Goal: Transaction & Acquisition: Subscribe to service/newsletter

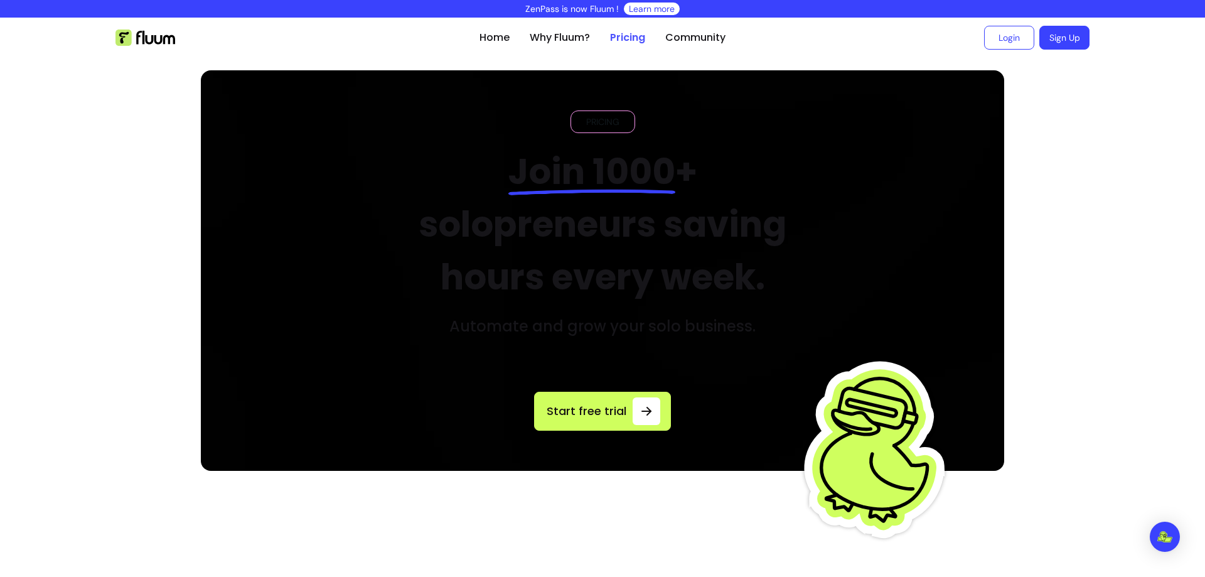
click at [624, 40] on link "Pricing" at bounding box center [627, 37] width 35 height 15
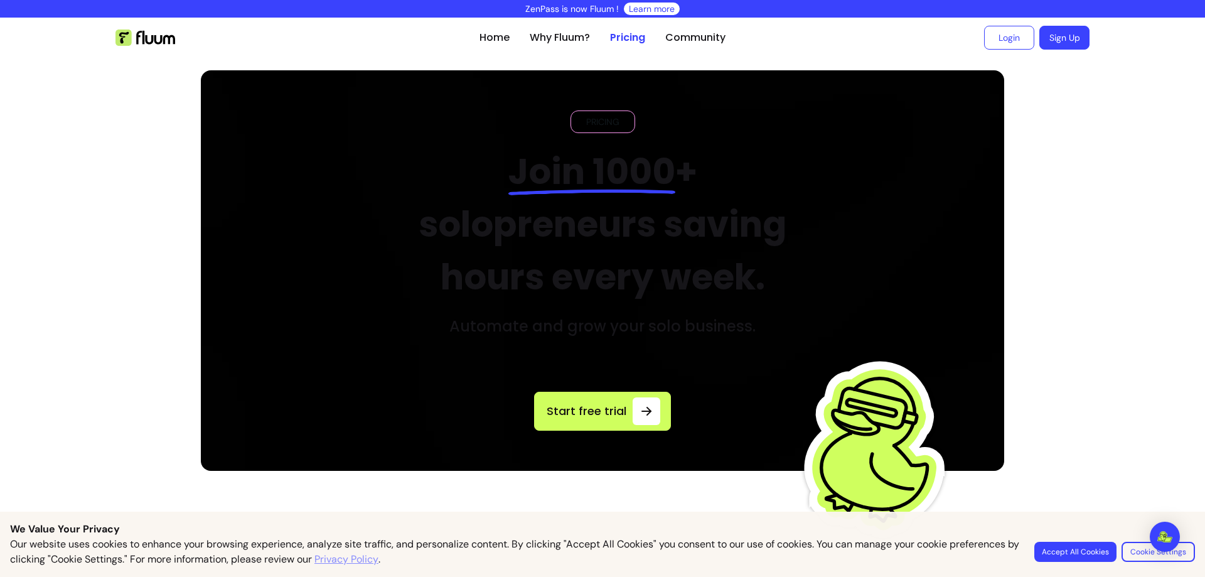
click at [1075, 549] on button "Accept All Cookies" at bounding box center [1075, 551] width 82 height 20
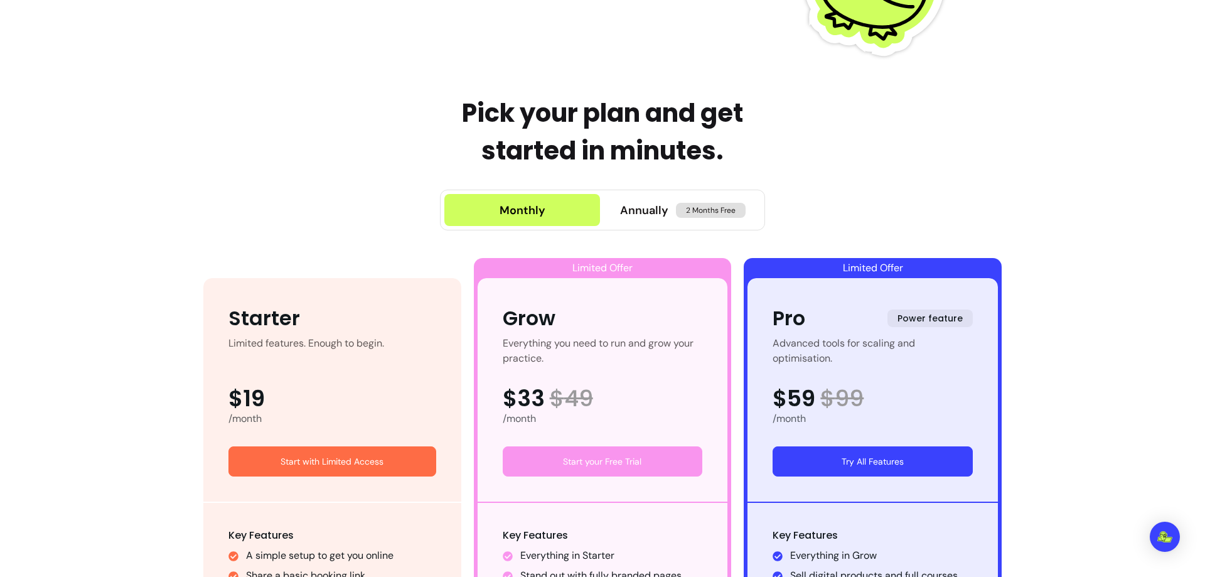
scroll to position [502, 0]
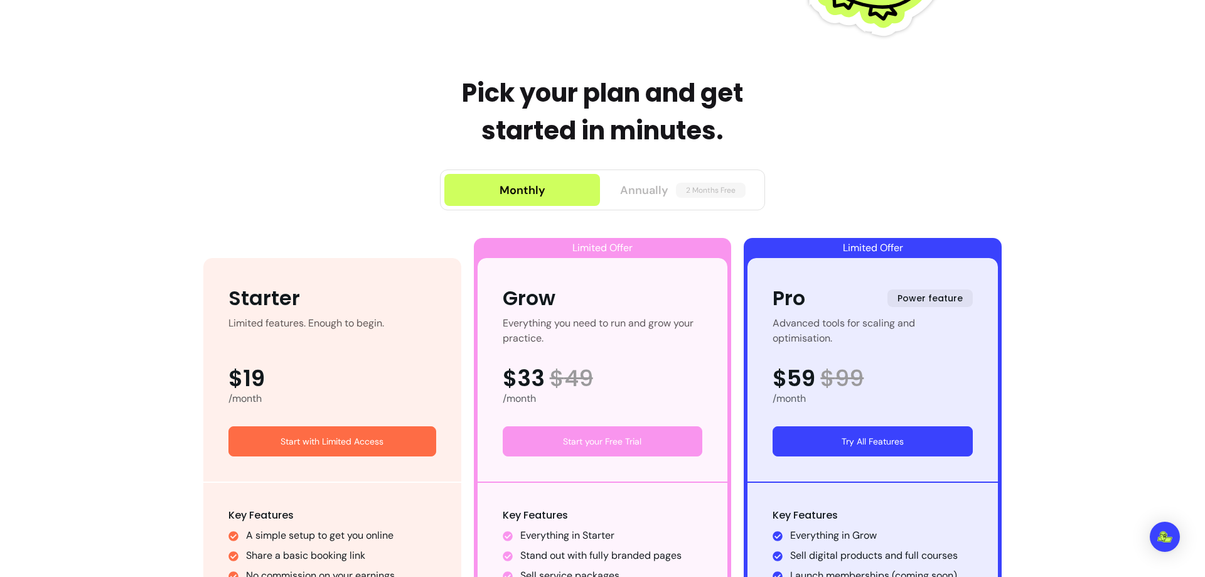
click at [651, 185] on span "Annually" at bounding box center [644, 190] width 48 height 18
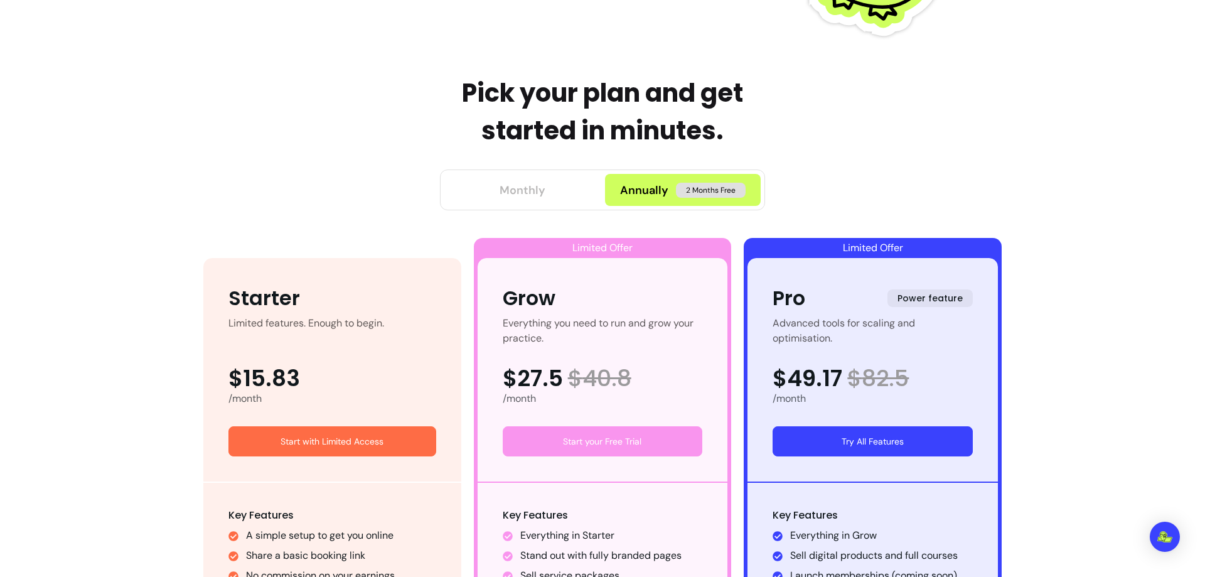
click at [551, 189] on button "Monthly" at bounding box center [522, 190] width 156 height 32
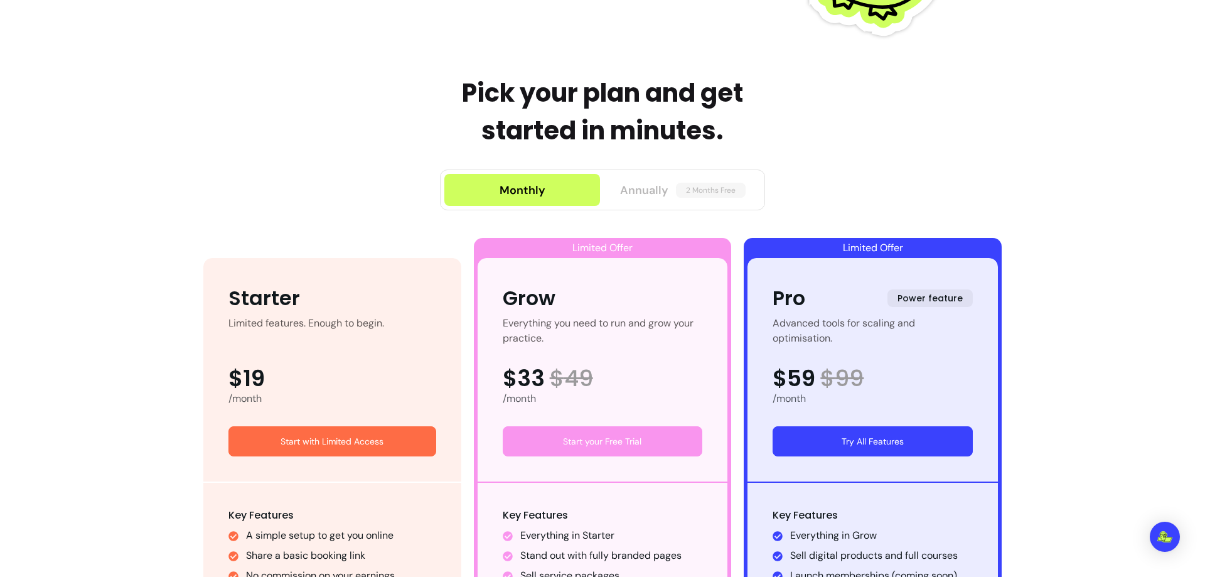
click at [659, 193] on span "Annually" at bounding box center [644, 190] width 48 height 18
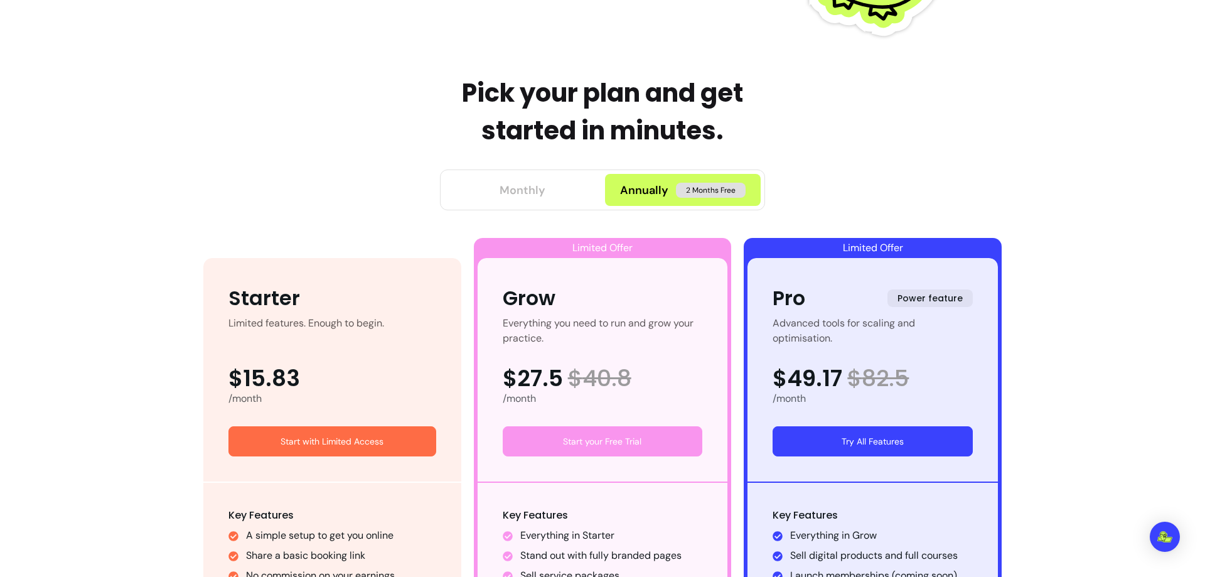
click at [563, 195] on button "Monthly" at bounding box center [522, 190] width 156 height 32
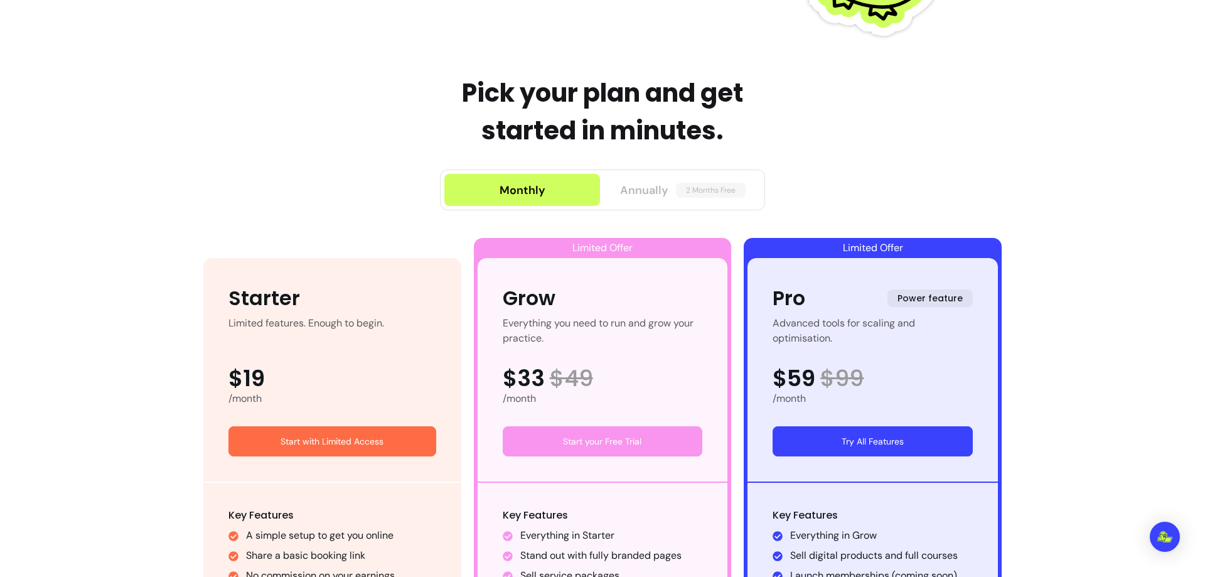
click at [631, 189] on span "Annually" at bounding box center [644, 190] width 48 height 18
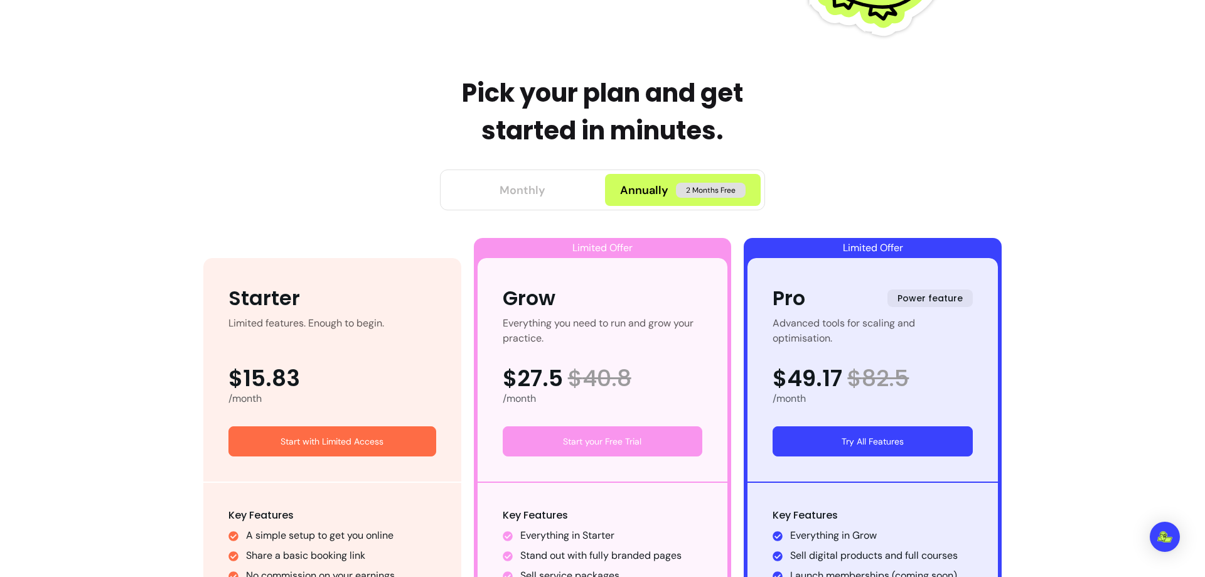
click at [551, 192] on button "Monthly" at bounding box center [522, 190] width 156 height 32
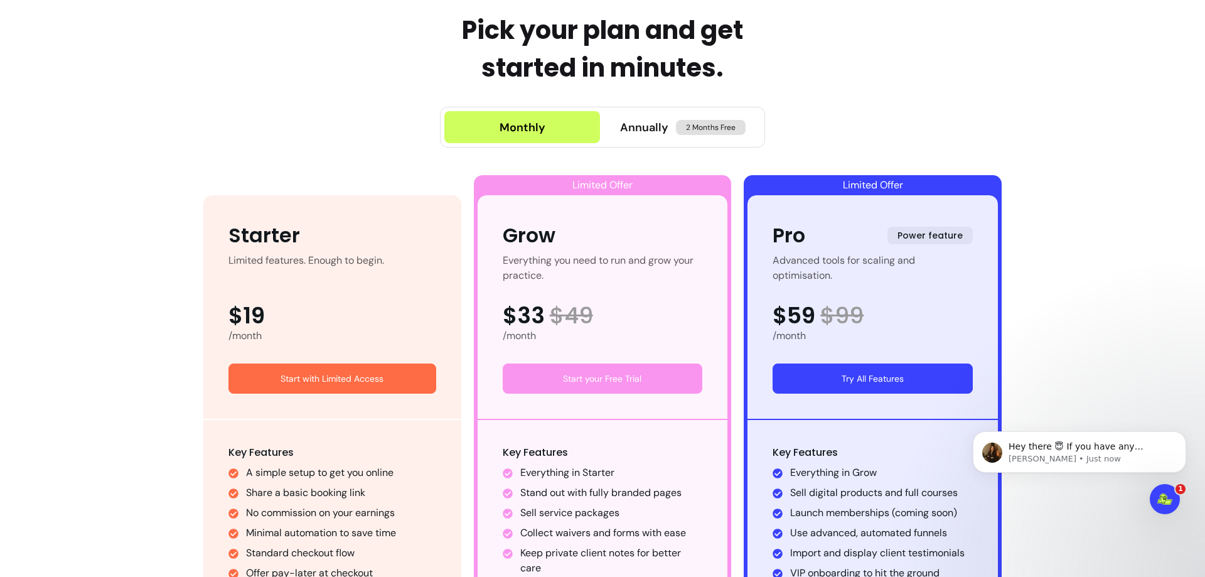
scroll to position [0, 0]
click at [637, 133] on span "Annually" at bounding box center [644, 128] width 48 height 18
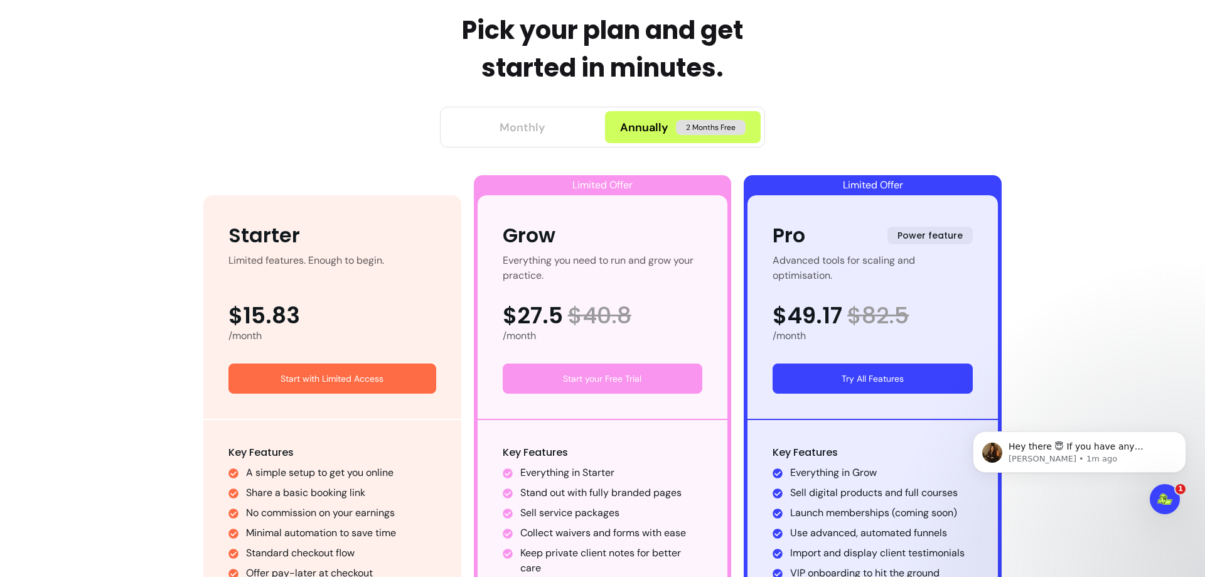
click at [524, 134] on div "Monthly" at bounding box center [522, 128] width 46 height 18
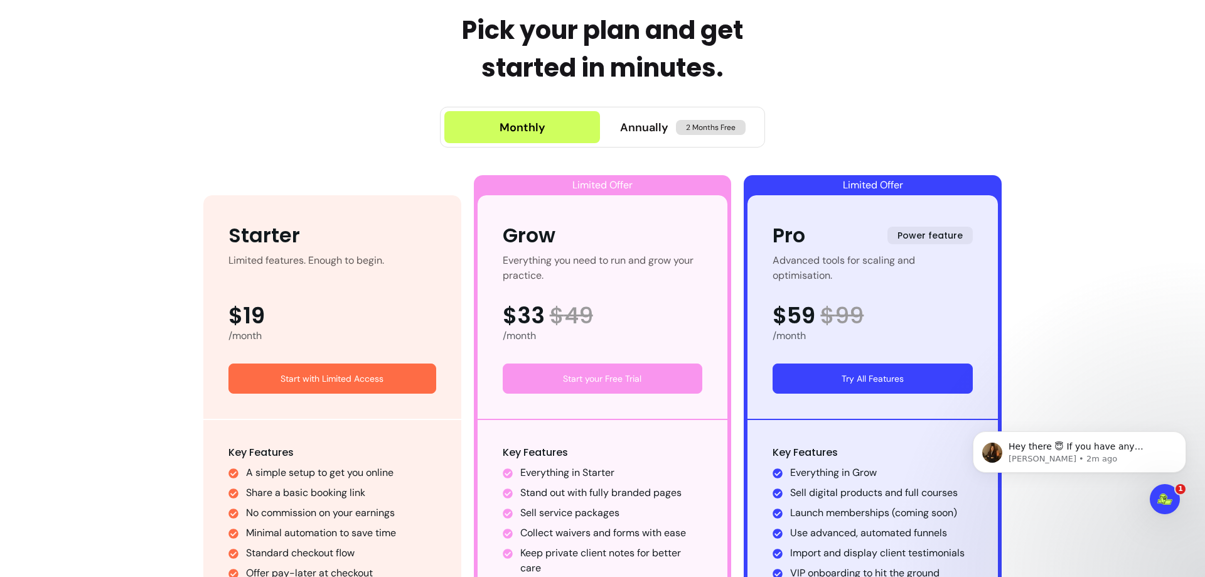
drag, startPoint x: 545, startPoint y: 128, endPoint x: 496, endPoint y: 128, distance: 48.3
click at [496, 128] on button "Monthly" at bounding box center [522, 127] width 156 height 32
click at [636, 132] on span "Annually" at bounding box center [644, 128] width 48 height 18
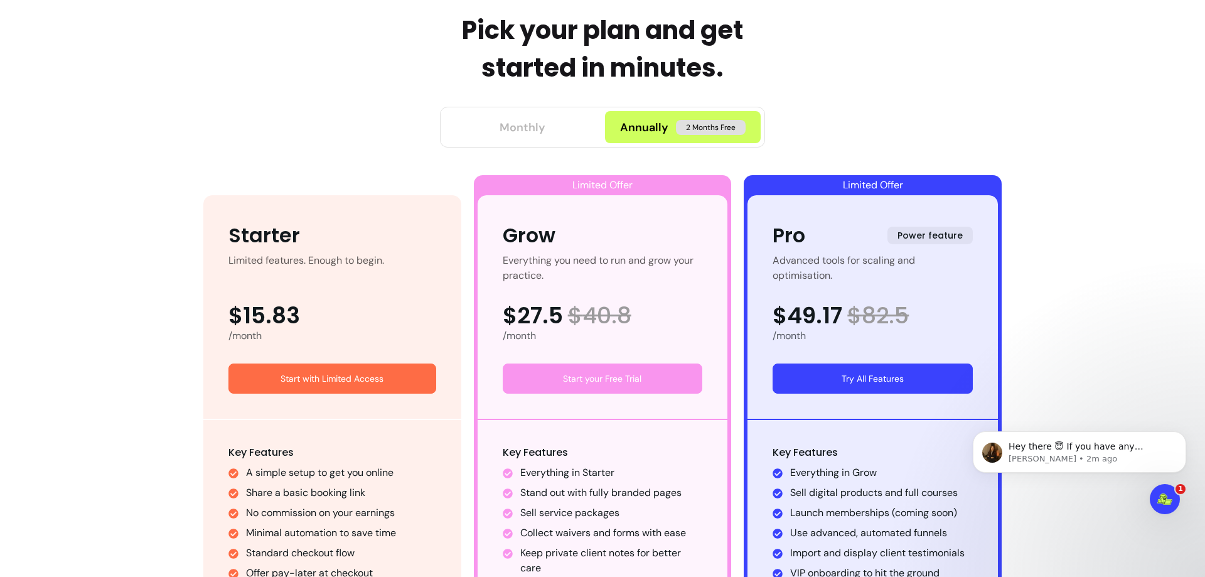
click at [514, 113] on button "Monthly" at bounding box center [522, 127] width 156 height 32
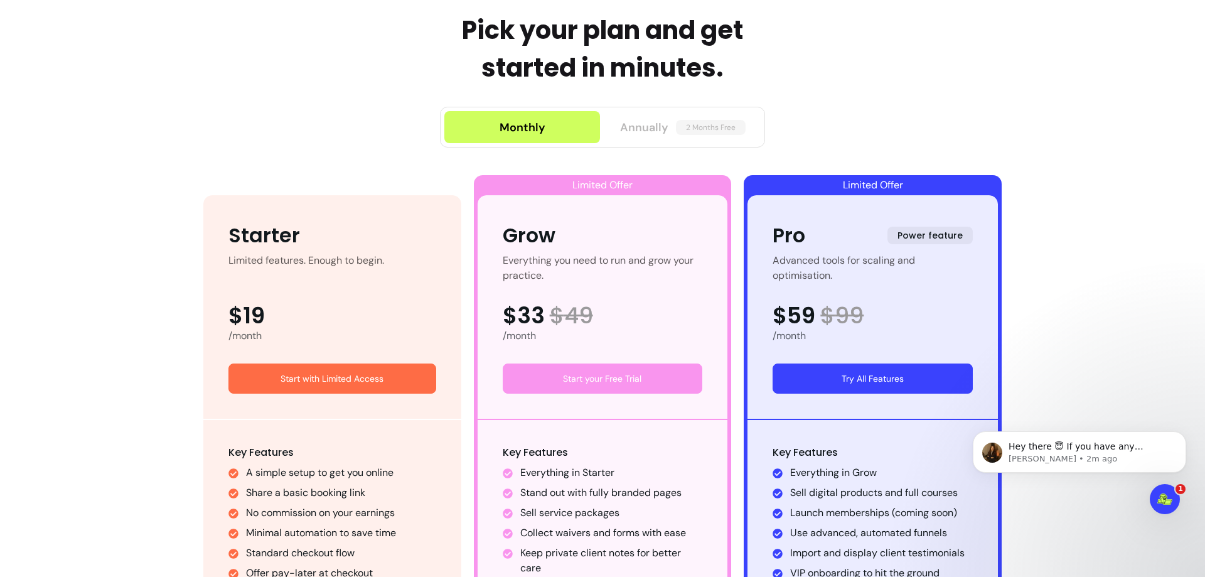
click at [659, 124] on span "Annually" at bounding box center [644, 128] width 48 height 18
